Goal: Information Seeking & Learning: Check status

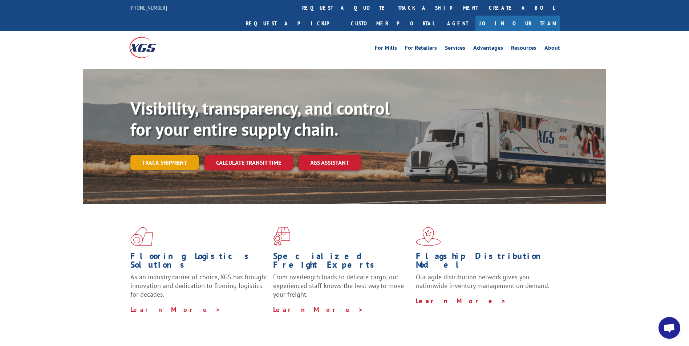
click at [182, 155] on link "Track shipment" at bounding box center [164, 162] width 68 height 15
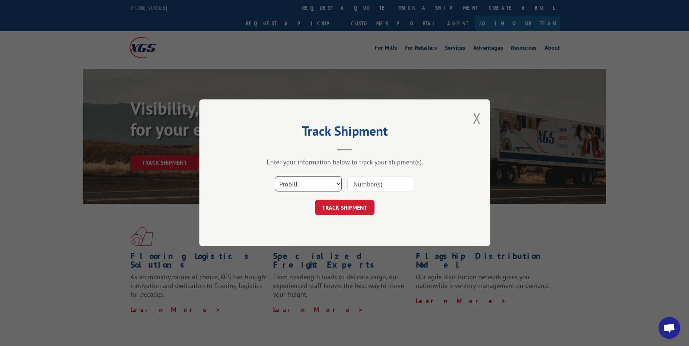
click at [338, 184] on select "Select category... Probill BOL PO" at bounding box center [308, 184] width 67 height 15
select select "bol"
click at [275, 177] on select "Select category... Probill BOL PO" at bounding box center [308, 184] width 67 height 15
click at [387, 188] on input at bounding box center [380, 184] width 67 height 15
paste input "363923."
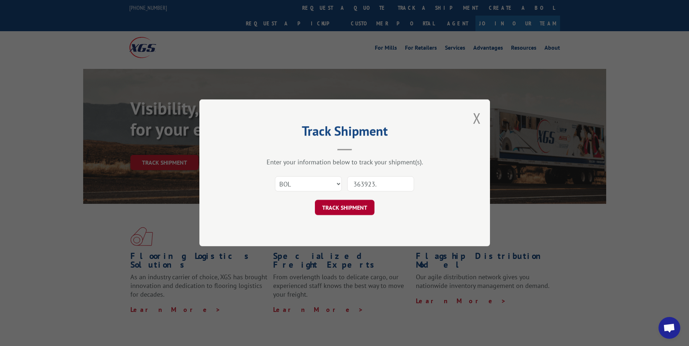
type input "363923."
click at [358, 211] on button "TRACK SHIPMENT" at bounding box center [345, 207] width 60 height 15
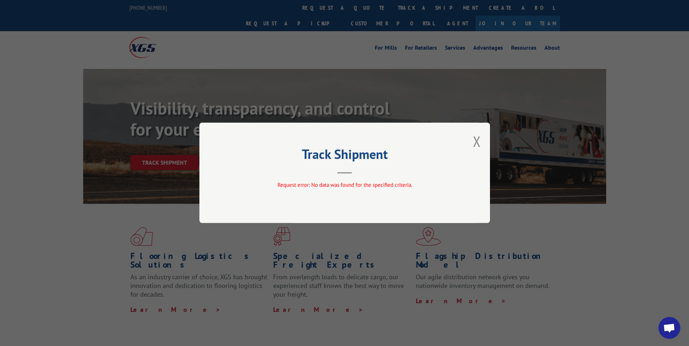
click at [479, 142] on button "Close modal" at bounding box center [477, 141] width 8 height 19
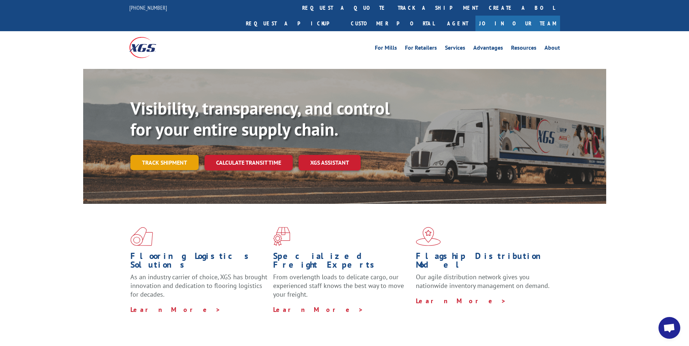
click at [183, 155] on link "Track shipment" at bounding box center [164, 162] width 68 height 15
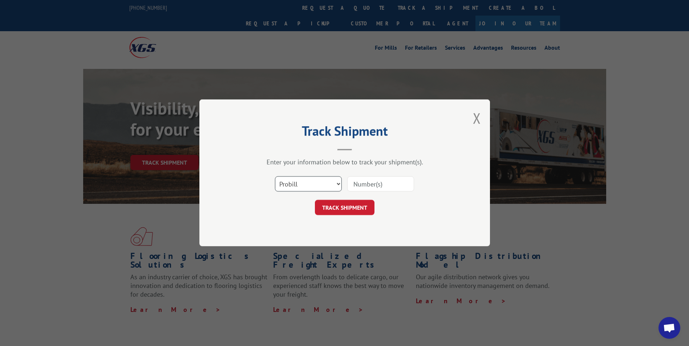
drag, startPoint x: 337, startPoint y: 186, endPoint x: 331, endPoint y: 188, distance: 6.5
click at [337, 186] on select "Select category... Probill BOL PO" at bounding box center [308, 184] width 67 height 15
select select "bol"
click at [275, 177] on select "Select category... Probill BOL PO" at bounding box center [308, 184] width 67 height 15
click at [394, 185] on input at bounding box center [380, 184] width 67 height 15
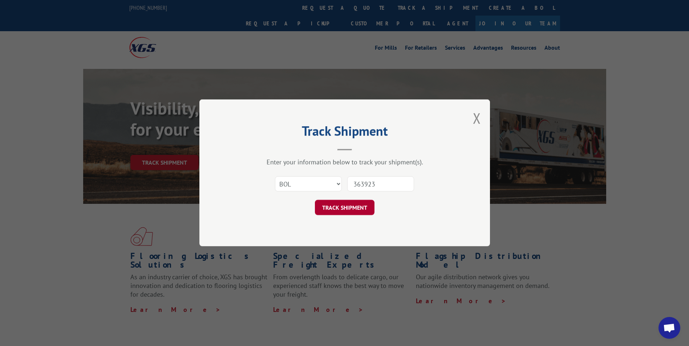
type input "363923"
click at [356, 209] on button "TRACK SHIPMENT" at bounding box center [345, 207] width 60 height 15
